Goal: Navigation & Orientation: Go to known website

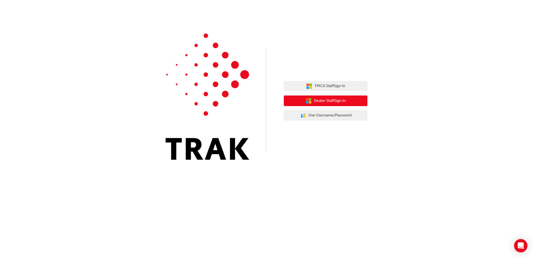
click at [343, 101] on span "Dealer Staff Sign In" at bounding box center [330, 101] width 32 height 6
